Goal: Register for event/course

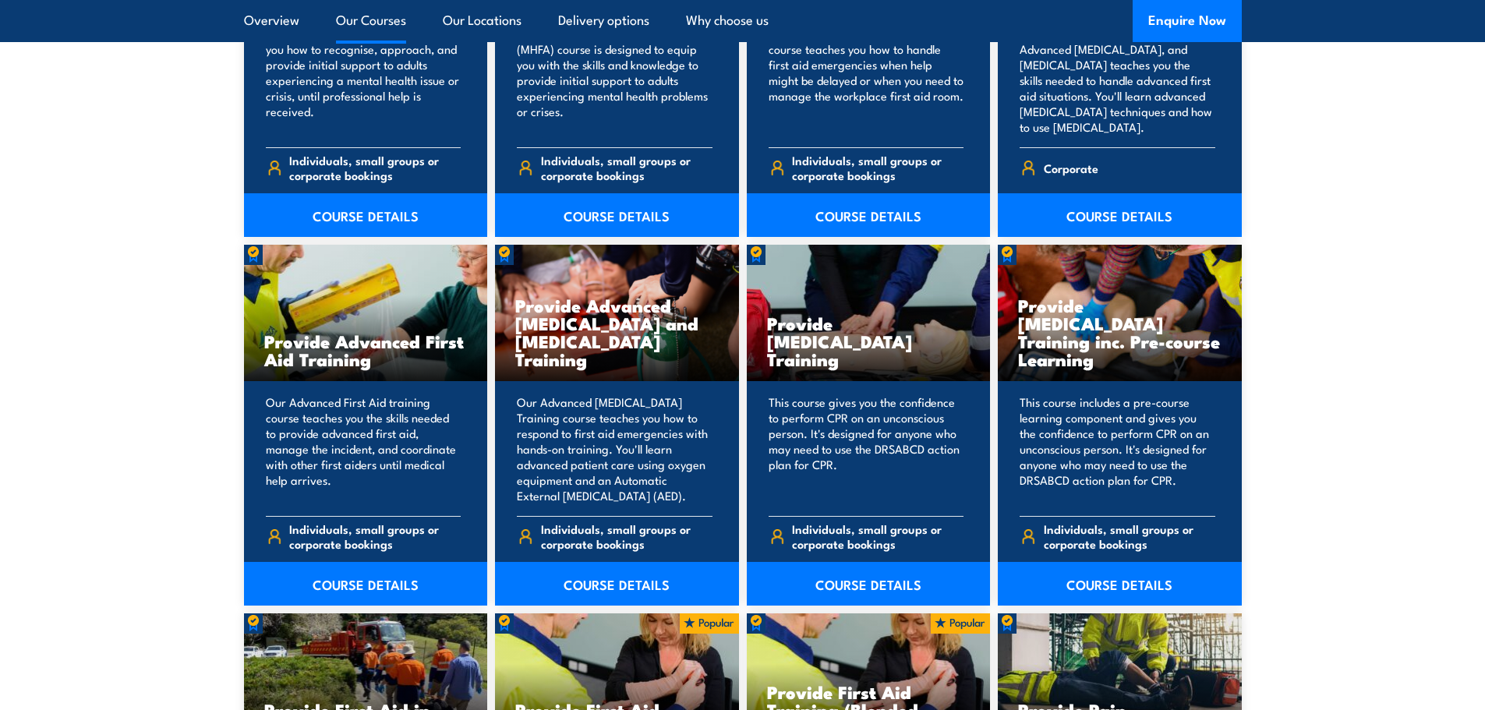
scroll to position [1824, 0]
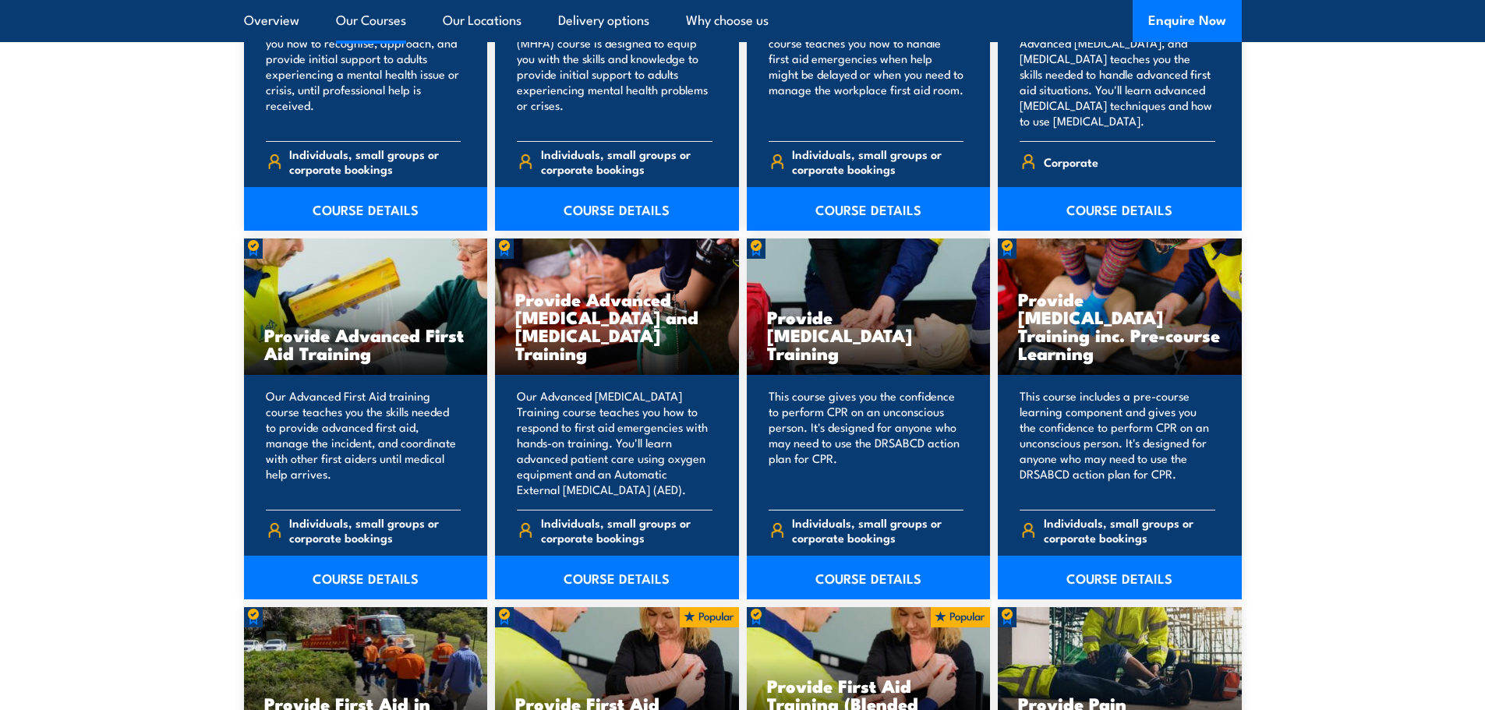
click at [918, 316] on h3 "Provide Cardiopulmonary Resuscitation Training" at bounding box center [868, 335] width 203 height 54
click at [844, 585] on link "COURSE DETAILS" at bounding box center [869, 578] width 244 height 44
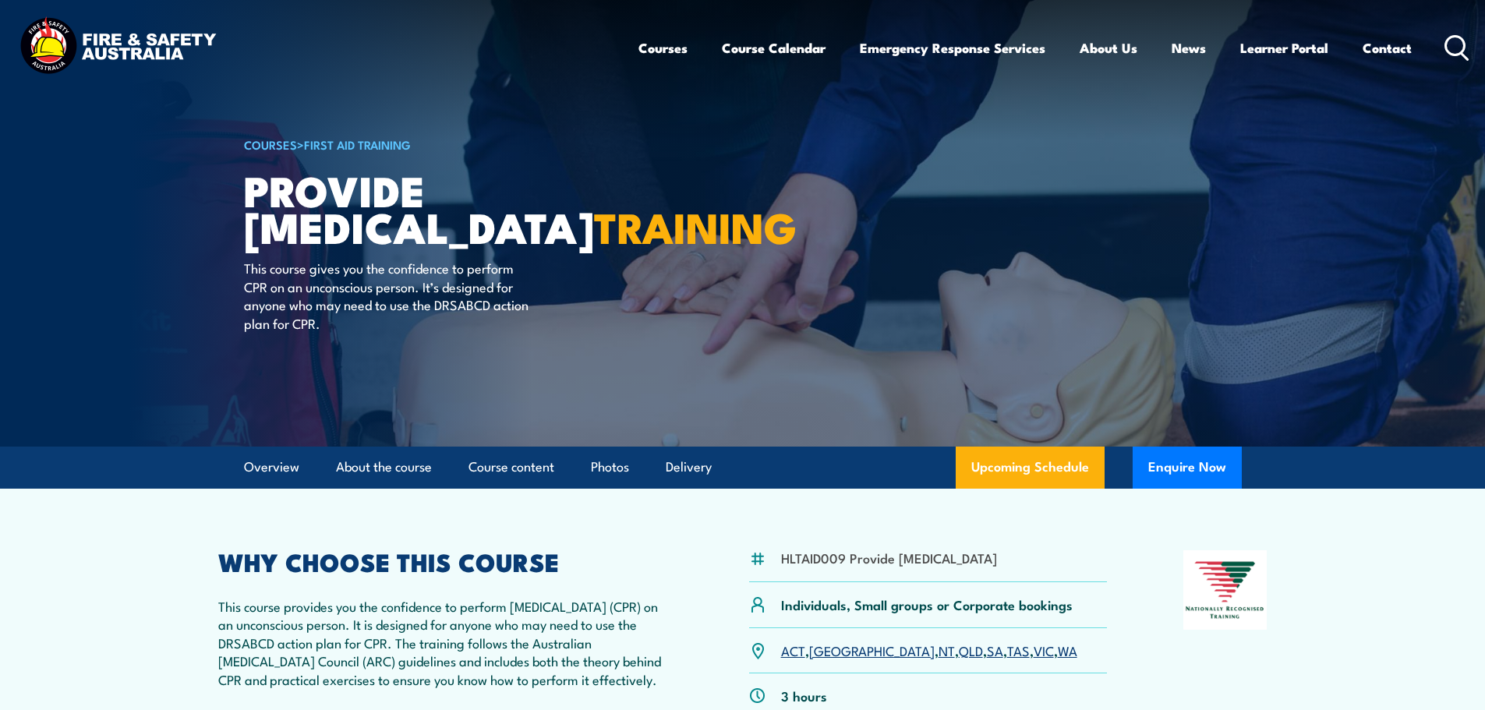
click at [1058, 660] on link "WA" at bounding box center [1067, 650] width 19 height 19
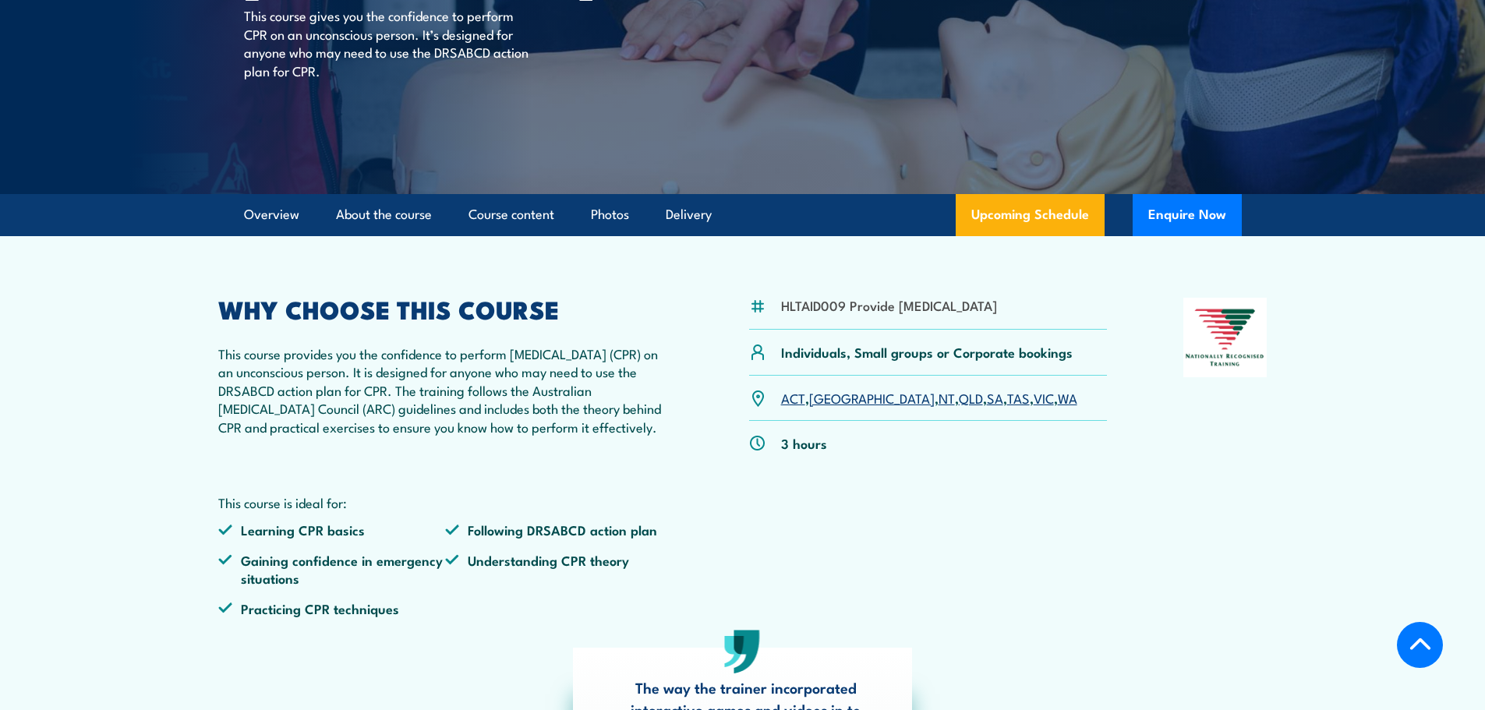
scroll to position [246, 0]
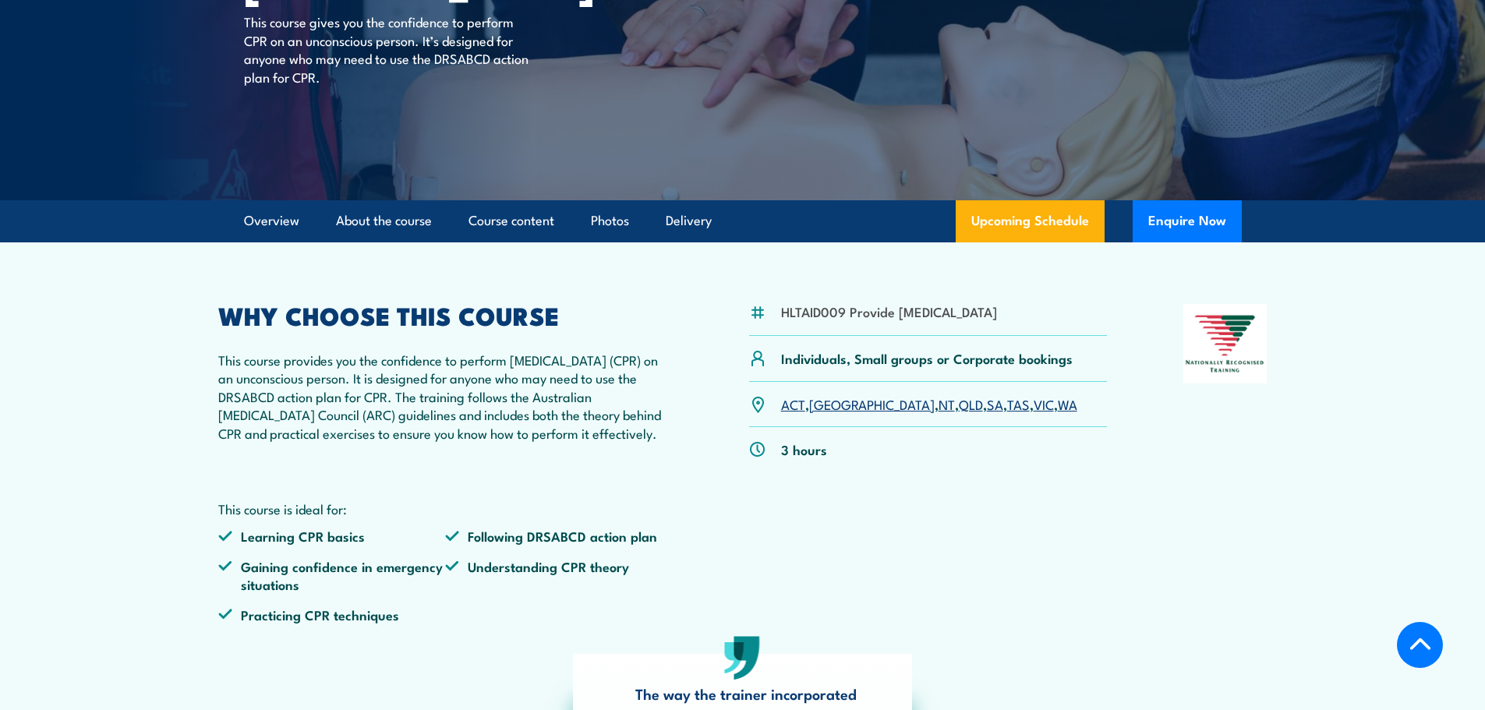
click at [1058, 413] on link "WA" at bounding box center [1067, 404] width 19 height 19
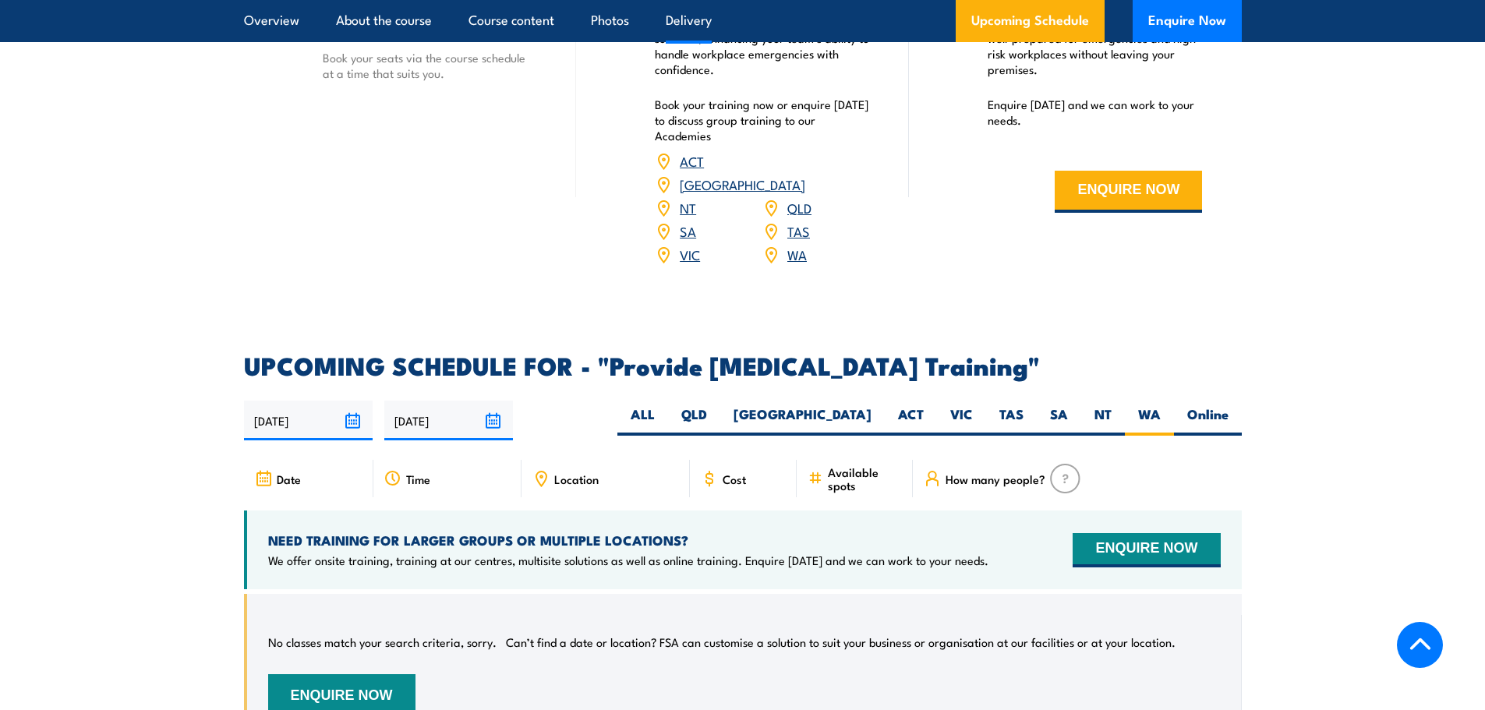
scroll to position [2434, 0]
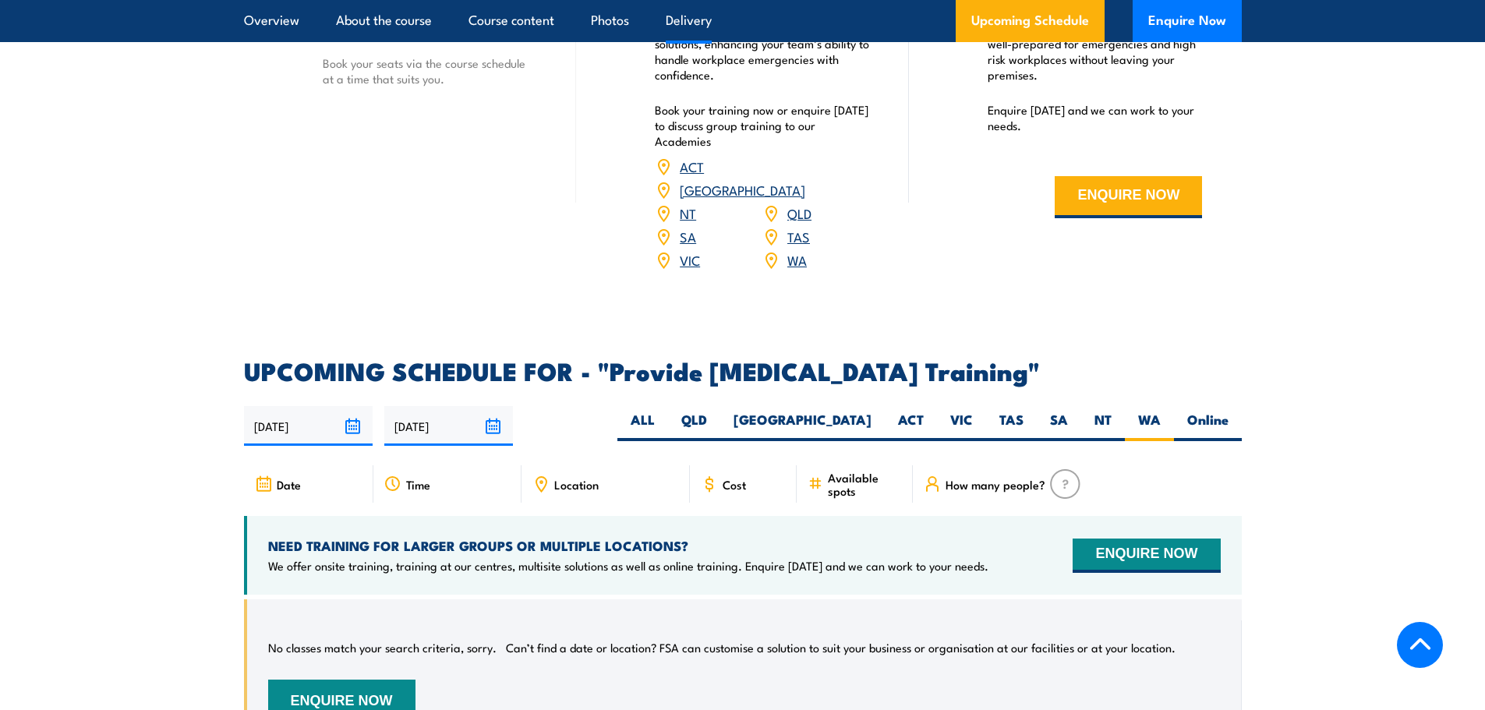
click at [1060, 496] on img at bounding box center [1065, 484] width 30 height 30
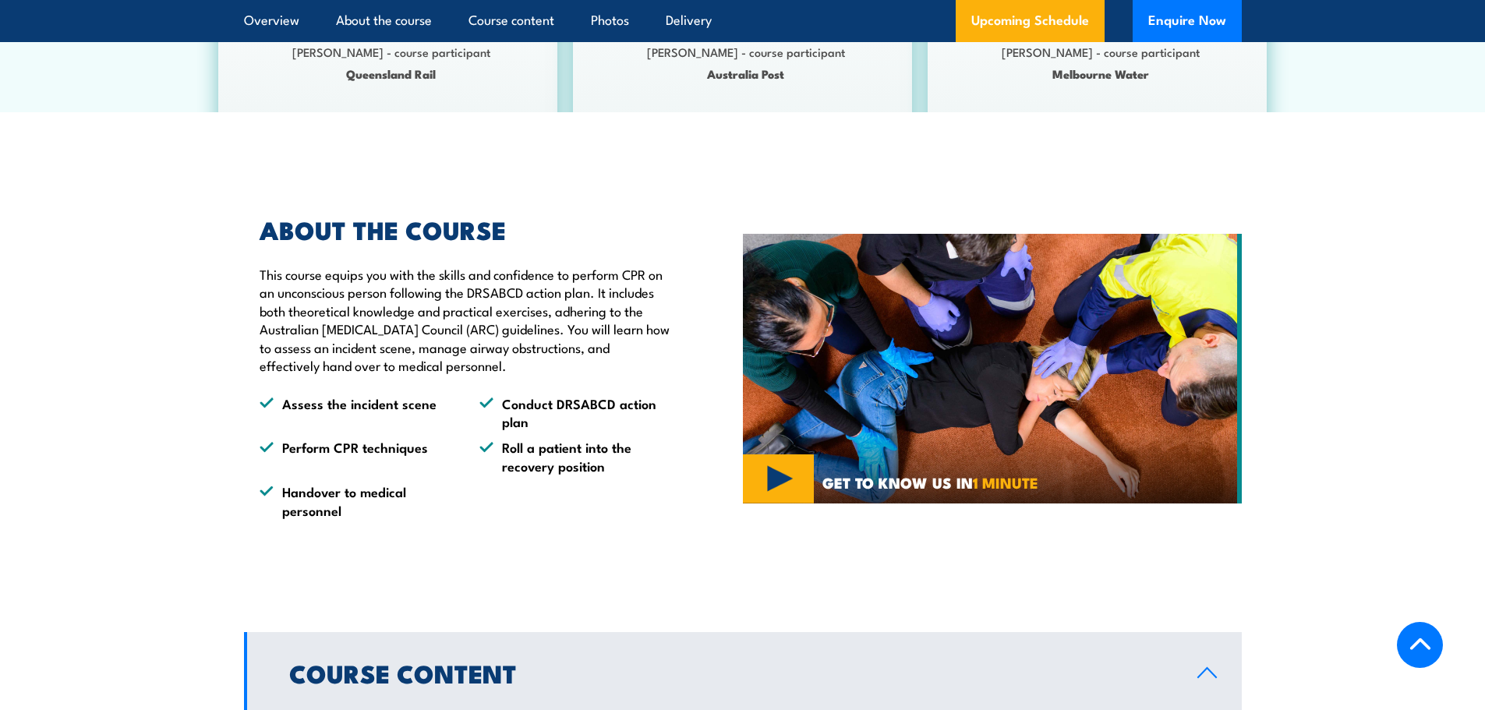
scroll to position [826, 0]
